Goal: Find contact information: Find contact information

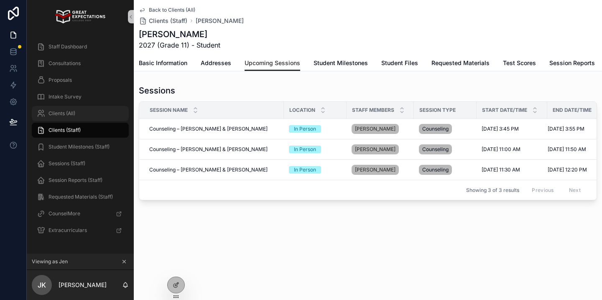
click at [75, 113] on span "Clients (All)" at bounding box center [61, 113] width 27 height 7
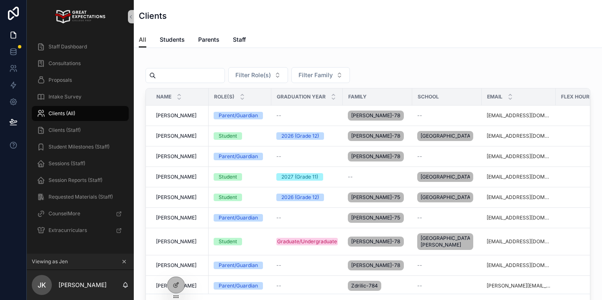
click at [197, 77] on input "scrollable content" at bounding box center [190, 76] width 69 height 12
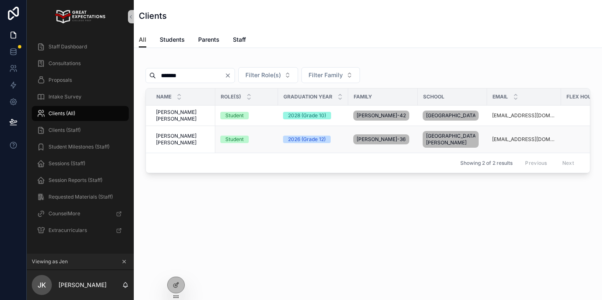
scroll to position [0, 204]
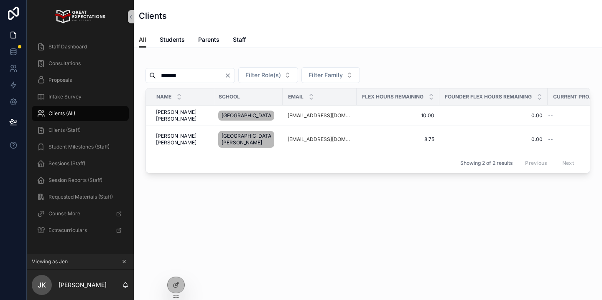
click at [181, 77] on input "*******" at bounding box center [190, 76] width 69 height 12
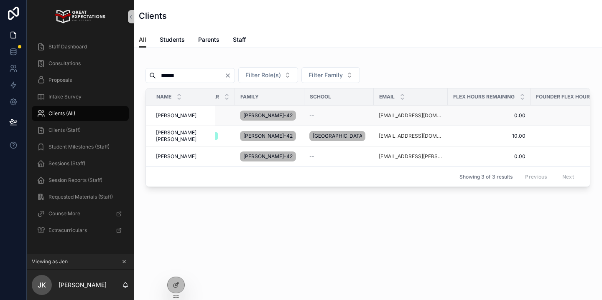
scroll to position [0, 206]
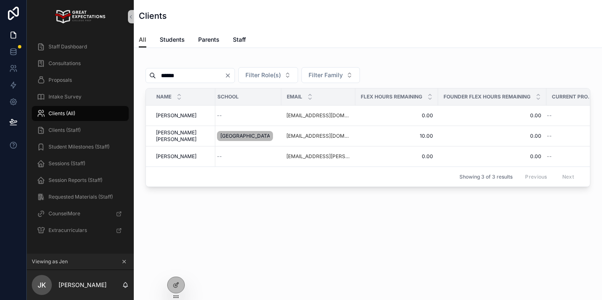
type input "******"
click at [81, 65] on div "Consultations" at bounding box center [80, 63] width 87 height 13
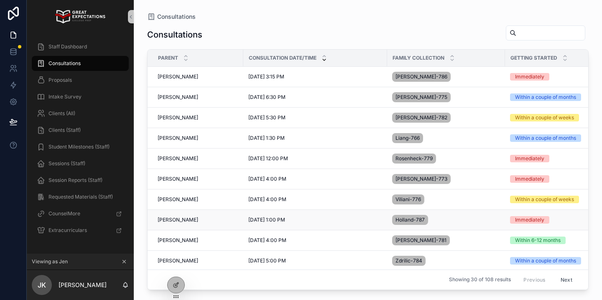
click at [178, 220] on span "[PERSON_NAME]" at bounding box center [178, 220] width 41 height 7
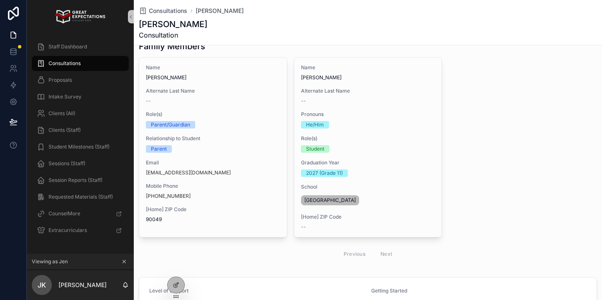
scroll to position [81, 0]
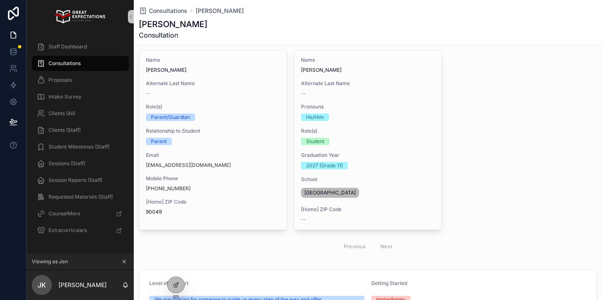
click at [259, 122] on div "Name [PERSON_NAME] Alternate Last Name -- Role(s) Parent/Guardian Relationship …" at bounding box center [213, 136] width 148 height 172
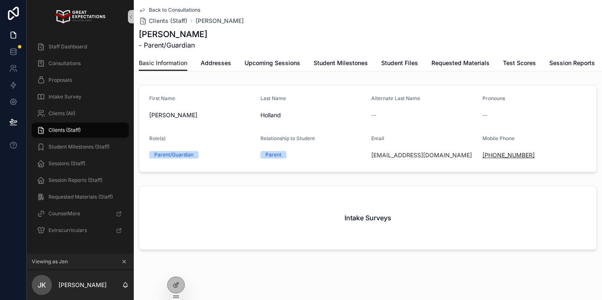
drag, startPoint x: 556, startPoint y: 158, endPoint x: 491, endPoint y: 157, distance: 65.2
click at [491, 157] on div "[PHONE_NUMBER]" at bounding box center [534, 155] width 104 height 8
copy link "[PHONE_NUMBER]"
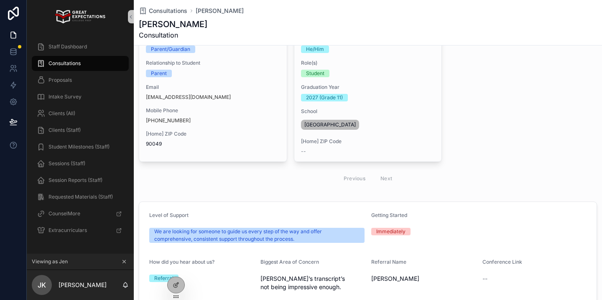
scroll to position [127, 0]
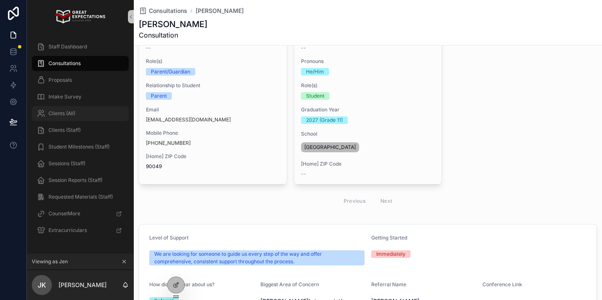
click at [71, 115] on span "Clients (All)" at bounding box center [61, 113] width 27 height 7
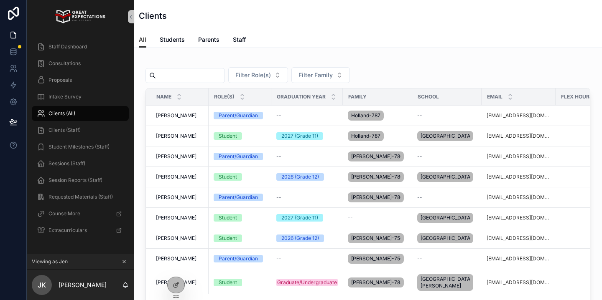
click at [188, 71] on input "scrollable content" at bounding box center [190, 76] width 69 height 12
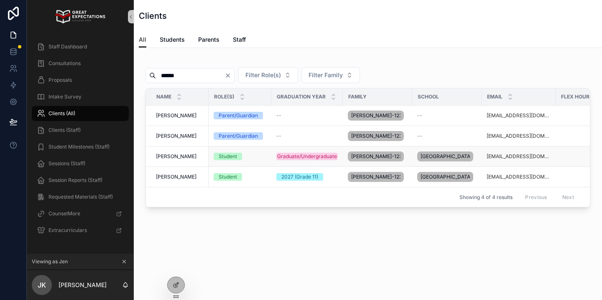
type input "******"
click at [174, 159] on span "[PERSON_NAME]" at bounding box center [176, 156] width 41 height 7
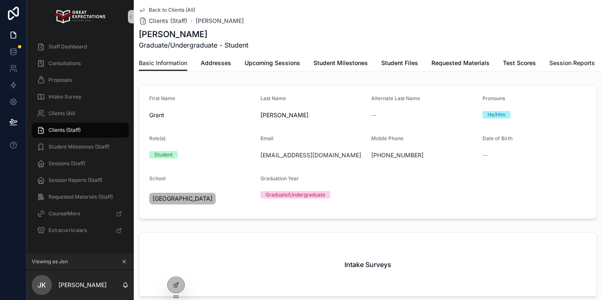
click at [569, 59] on span "Session Reports" at bounding box center [572, 63] width 46 height 8
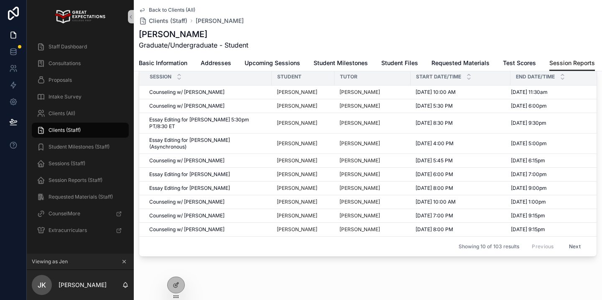
scroll to position [126, 0]
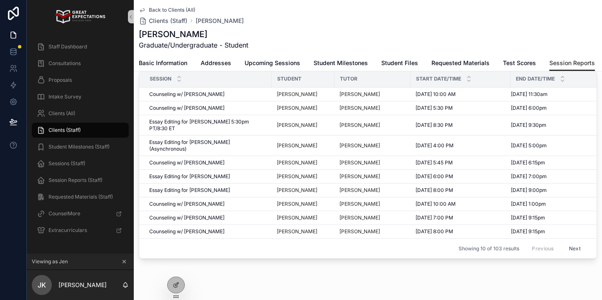
click at [569, 242] on button "Next" at bounding box center [574, 248] width 23 height 13
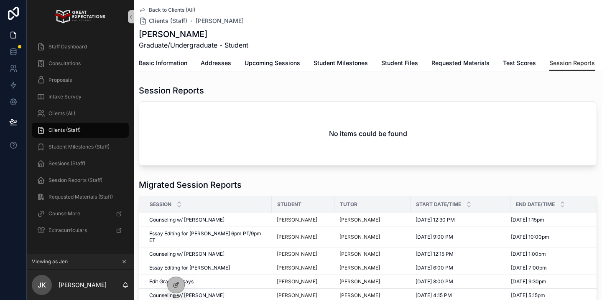
scroll to position [128, 0]
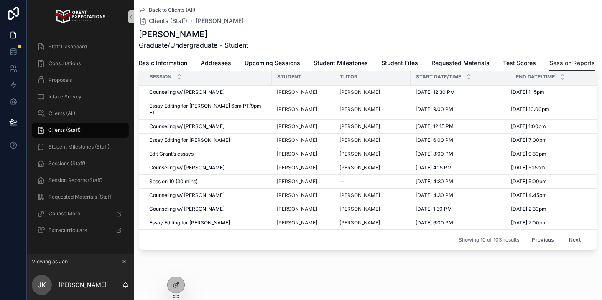
click at [569, 235] on button "Next" at bounding box center [574, 240] width 23 height 13
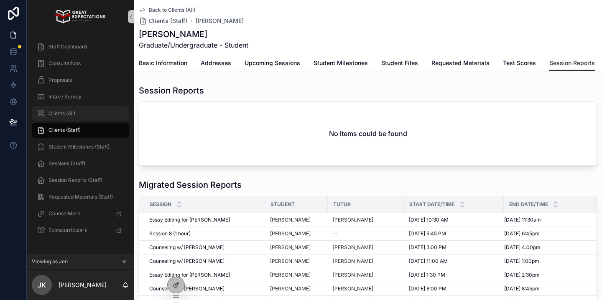
click at [75, 111] on span "Clients (All)" at bounding box center [61, 113] width 27 height 7
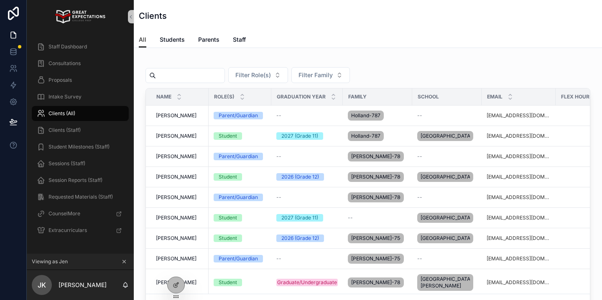
click at [187, 74] on input "scrollable content" at bounding box center [190, 76] width 69 height 12
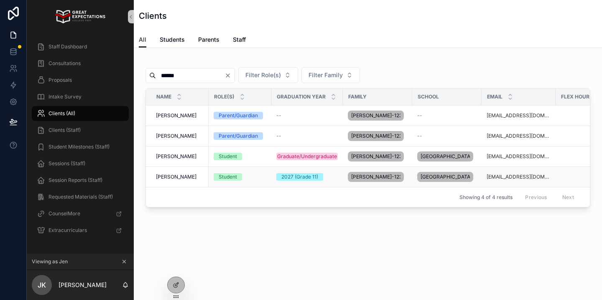
type input "******"
click at [173, 181] on span "[PERSON_NAME]" at bounding box center [176, 177] width 41 height 7
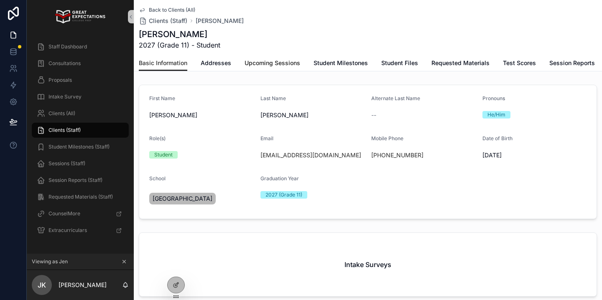
click at [279, 61] on span "Upcoming Sessions" at bounding box center [272, 63] width 56 height 8
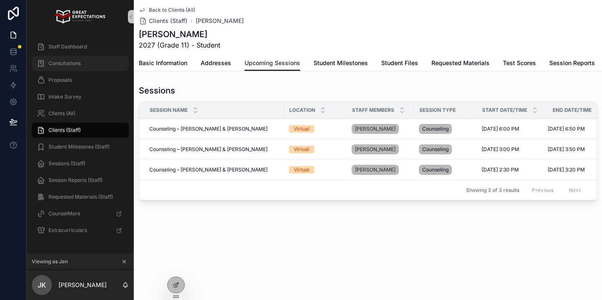
click at [73, 61] on span "Consultations" at bounding box center [64, 63] width 32 height 7
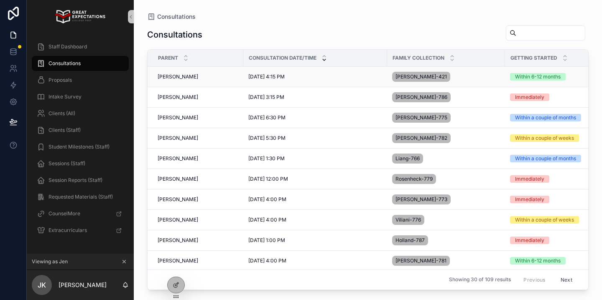
click at [179, 74] on span "[PERSON_NAME]" at bounding box center [178, 77] width 41 height 7
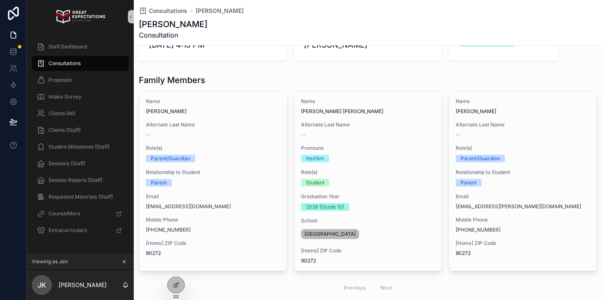
scroll to position [61, 0]
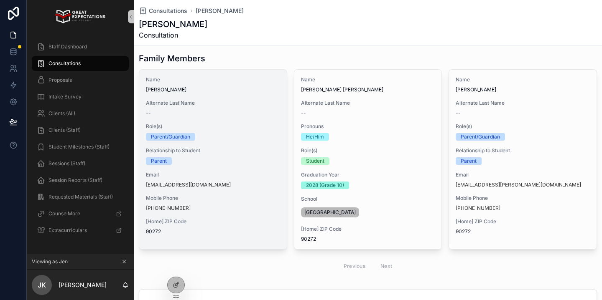
click at [265, 191] on div "Name [PERSON_NAME] Alternate Last Name -- Role(s) Parent/Guardian Relationship …" at bounding box center [213, 156] width 148 height 172
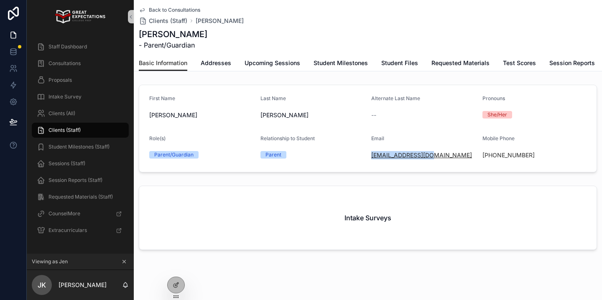
drag, startPoint x: 440, startPoint y: 155, endPoint x: 372, endPoint y: 155, distance: 68.5
click at [372, 155] on div "[EMAIL_ADDRESS][DOMAIN_NAME]" at bounding box center [423, 155] width 104 height 8
copy link "[EMAIL_ADDRESS][DOMAIN_NAME]"
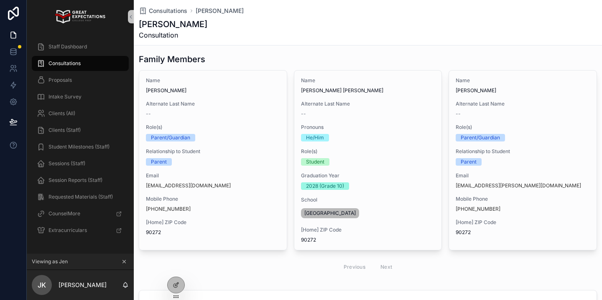
scroll to position [69, 0]
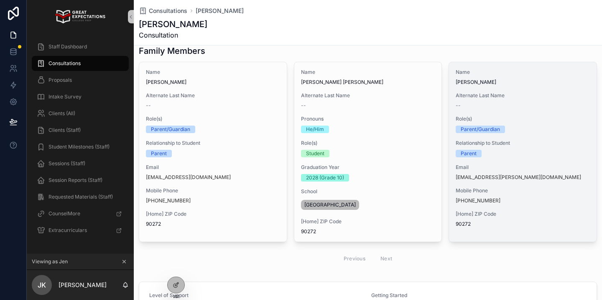
click at [529, 203] on div "[PHONE_NUMBER]" at bounding box center [522, 201] width 134 height 7
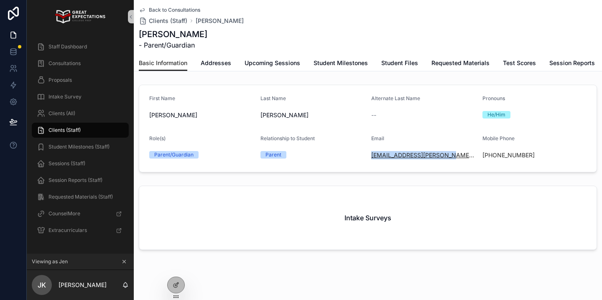
drag, startPoint x: 450, startPoint y: 158, endPoint x: 371, endPoint y: 158, distance: 79.0
click at [371, 158] on div "[EMAIL_ADDRESS][PERSON_NAME][DOMAIN_NAME]" at bounding box center [423, 155] width 104 height 8
copy link "[EMAIL_ADDRESS][PERSON_NAME][DOMAIN_NAME]"
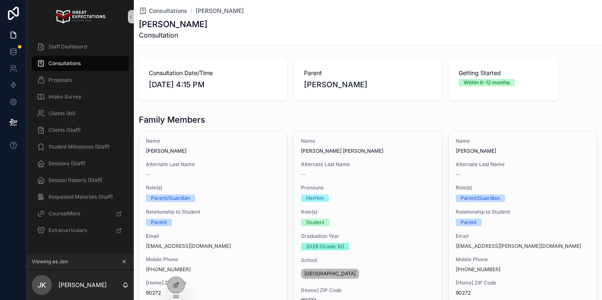
click at [225, 168] on div "Alternate Last Name --" at bounding box center [213, 169] width 134 height 17
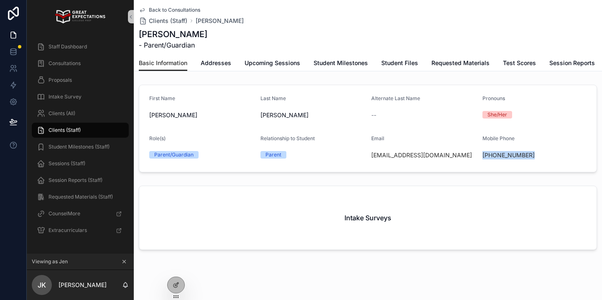
drag, startPoint x: 534, startPoint y: 158, endPoint x: 480, endPoint y: 156, distance: 54.8
click at [480, 156] on form "First Name [PERSON_NAME] Last Name [PERSON_NAME] Alternate Last Name -- Pronoun…" at bounding box center [367, 128] width 457 height 87
copy link "[PHONE_NUMBER]"
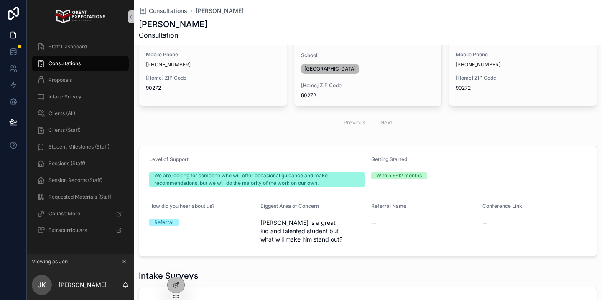
scroll to position [313, 0]
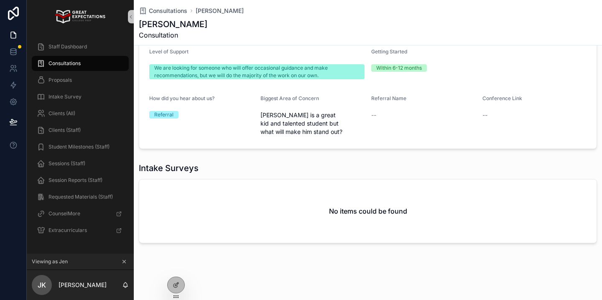
click at [350, 221] on div "No items could be found" at bounding box center [367, 212] width 457 height 64
click at [349, 214] on h2 "No items could be found" at bounding box center [368, 211] width 78 height 10
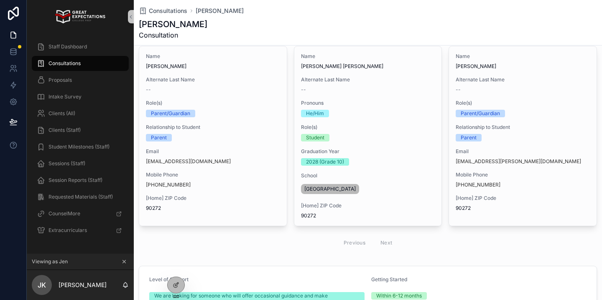
scroll to position [0, 0]
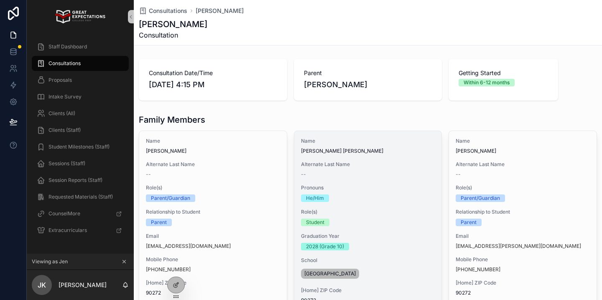
click at [345, 214] on span "Role(s)" at bounding box center [368, 212] width 134 height 7
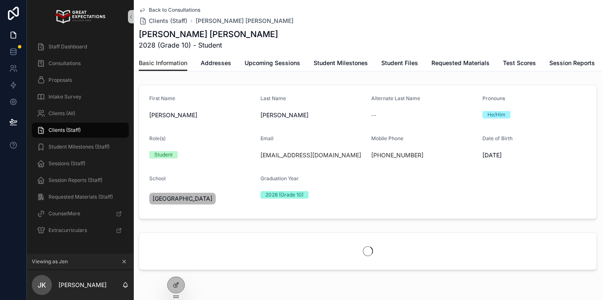
scroll to position [57, 0]
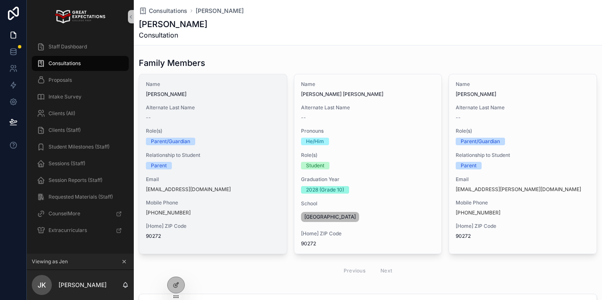
click at [207, 166] on div "Parent" at bounding box center [213, 166] width 134 height 8
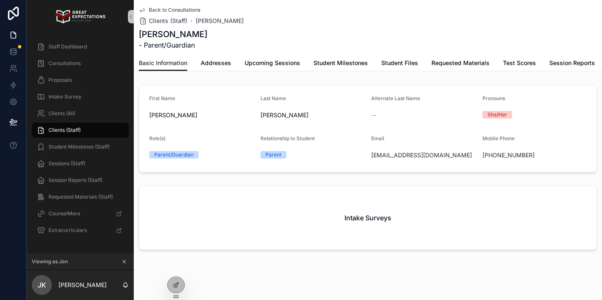
scroll to position [10, 0]
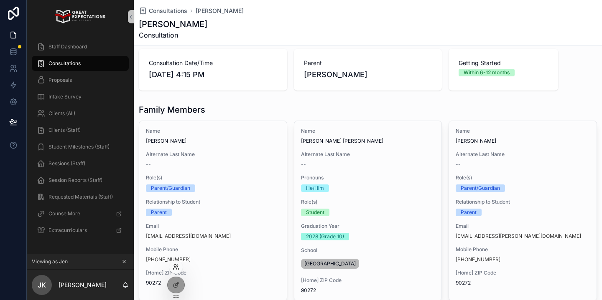
click at [178, 264] on icon at bounding box center [176, 267] width 7 height 7
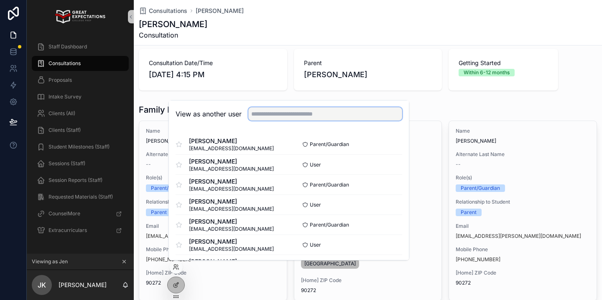
click at [262, 113] on input "text" at bounding box center [325, 113] width 154 height 13
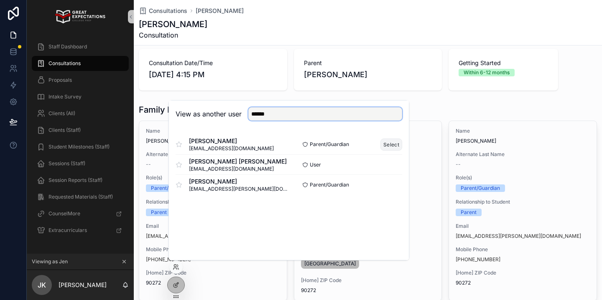
type input "******"
click at [386, 144] on button "Select" at bounding box center [391, 145] width 22 height 12
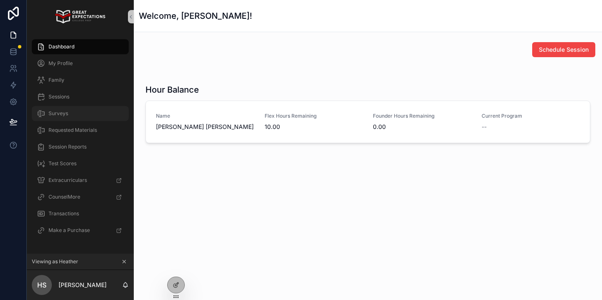
click at [59, 118] on div "Surveys" at bounding box center [80, 113] width 87 height 13
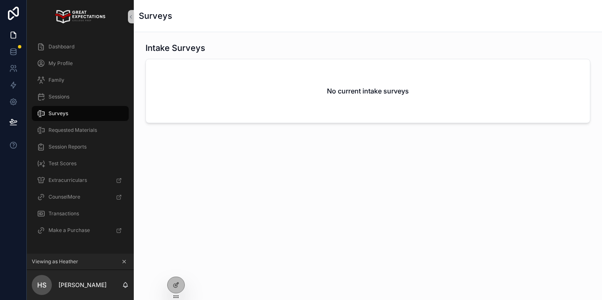
click at [125, 263] on icon "scrollable content" at bounding box center [124, 262] width 3 height 3
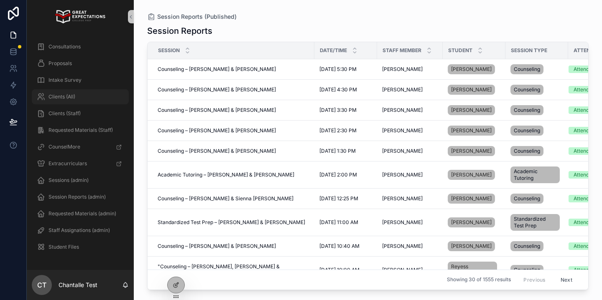
click at [71, 95] on span "Clients (All)" at bounding box center [61, 97] width 27 height 7
